Goal: Information Seeking & Learning: Learn about a topic

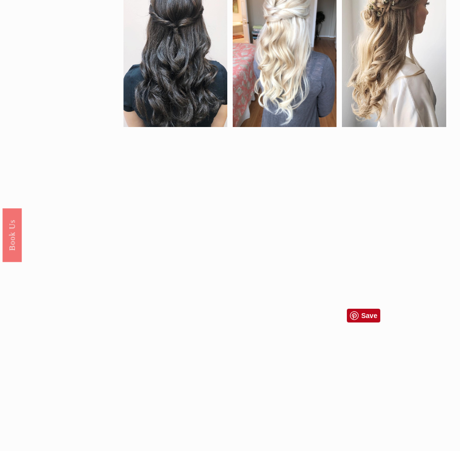
scroll to position [689, 0]
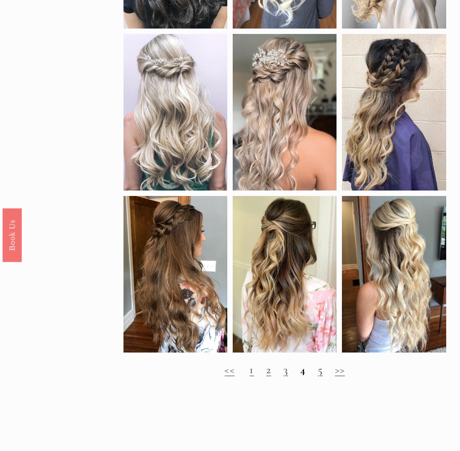
click at [267, 376] on link "2" at bounding box center [268, 369] width 5 height 13
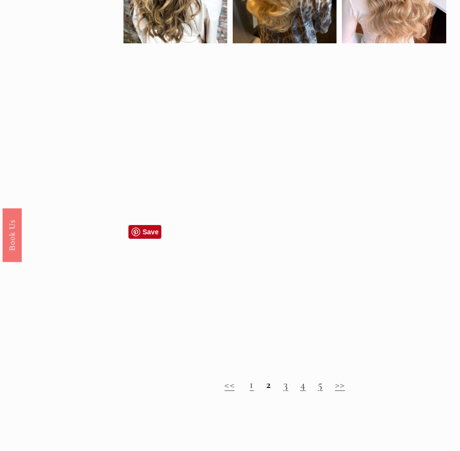
scroll to position [738, 0]
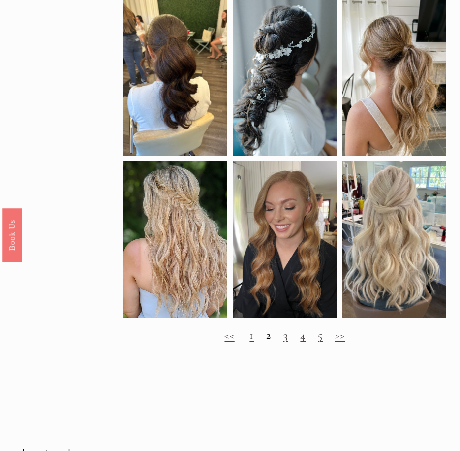
click at [286, 342] on link "3" at bounding box center [286, 334] width 5 height 13
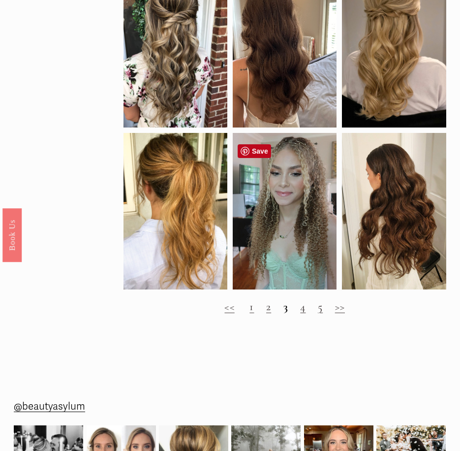
scroll to position [492, 0]
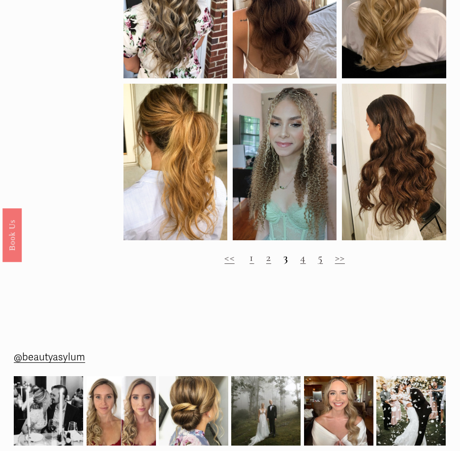
click at [300, 264] on h2 "<< 1 2 3 4 5 >>" at bounding box center [285, 257] width 323 height 13
click at [303, 264] on link "4" at bounding box center [302, 257] width 5 height 13
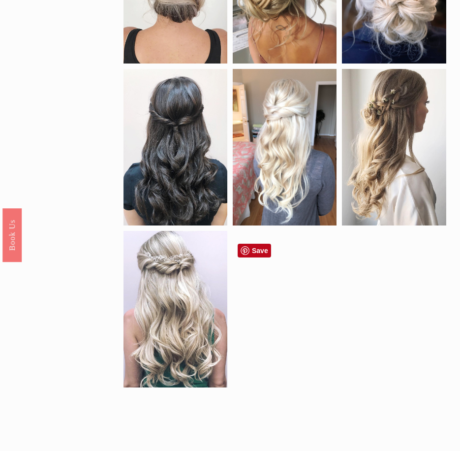
scroll to position [591, 0]
